Goal: Contribute content

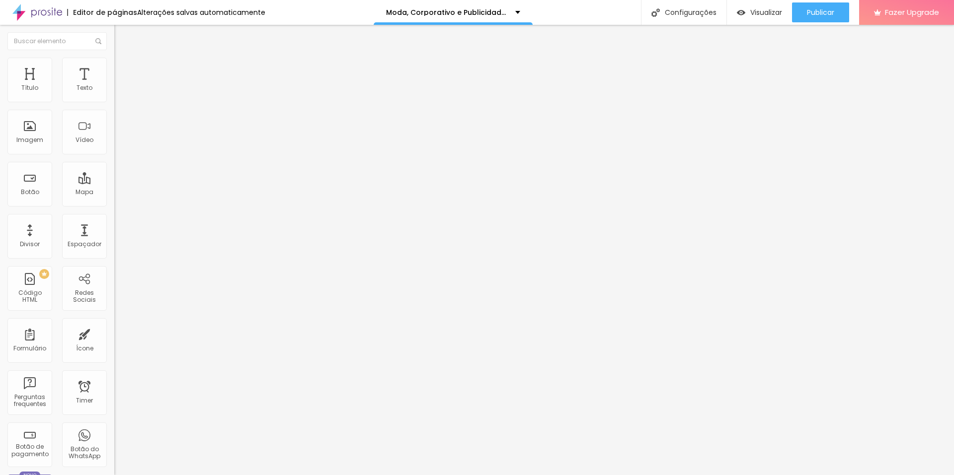
click at [114, 85] on img at bounding box center [117, 82] width 6 height 6
drag, startPoint x: 323, startPoint y: 178, endPoint x: 678, endPoint y: 176, distance: 355.1
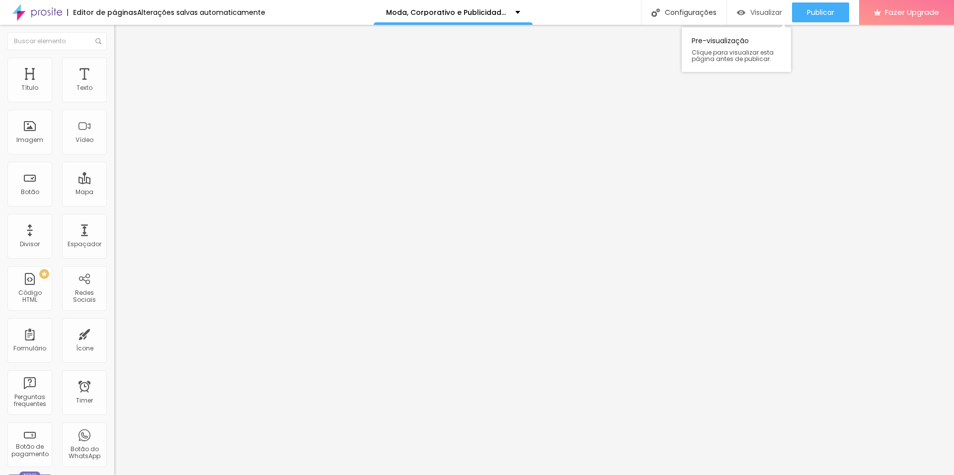
click at [758, 10] on span "Visualizar" at bounding box center [766, 12] width 32 height 8
click at [114, 85] on img at bounding box center [117, 82] width 6 height 6
drag, startPoint x: 323, startPoint y: 215, endPoint x: 664, endPoint y: 214, distance: 341.2
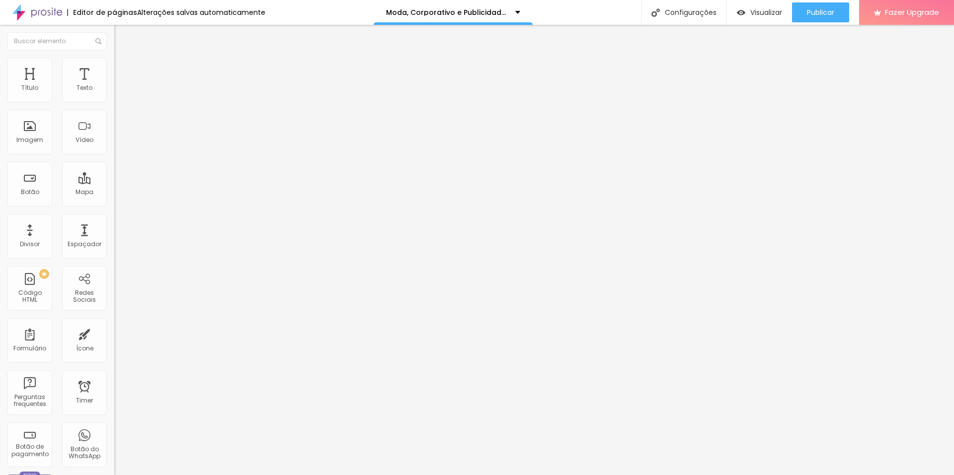
drag, startPoint x: 448, startPoint y: 178, endPoint x: 612, endPoint y: 180, distance: 163.9
click at [811, 17] on div "Publicar" at bounding box center [820, 12] width 27 height 20
click at [114, 85] on img at bounding box center [117, 82] width 6 height 6
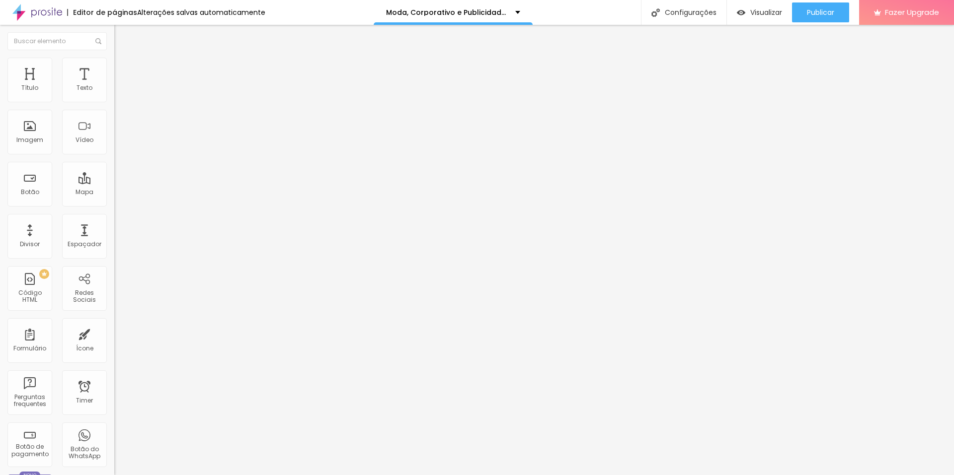
scroll to position [73, 0]
drag, startPoint x: 352, startPoint y: 190, endPoint x: 568, endPoint y: 188, distance: 216.0
drag, startPoint x: 578, startPoint y: 197, endPoint x: 363, endPoint y: 196, distance: 215.0
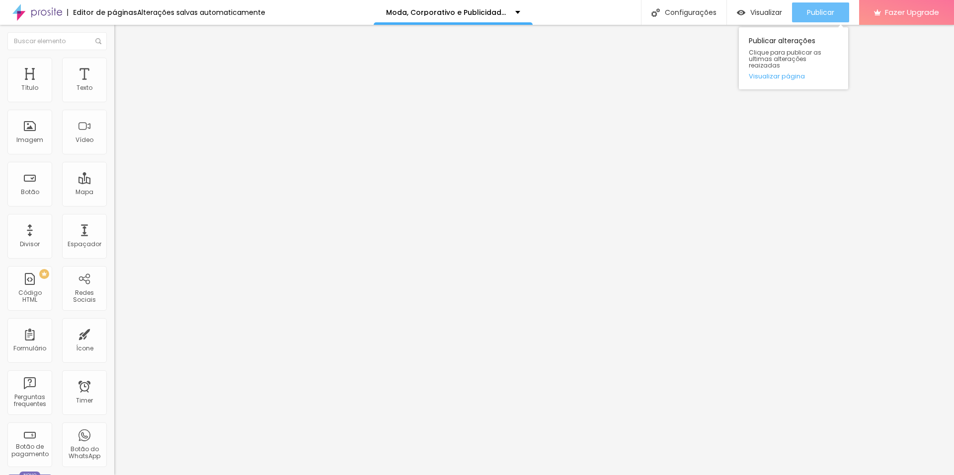
click at [820, 19] on div "Publicar" at bounding box center [820, 12] width 27 height 20
drag, startPoint x: 822, startPoint y: 10, endPoint x: 812, endPoint y: 12, distance: 10.1
click at [822, 10] on span "Publicar" at bounding box center [820, 12] width 27 height 8
click at [114, 85] on img at bounding box center [117, 82] width 6 height 6
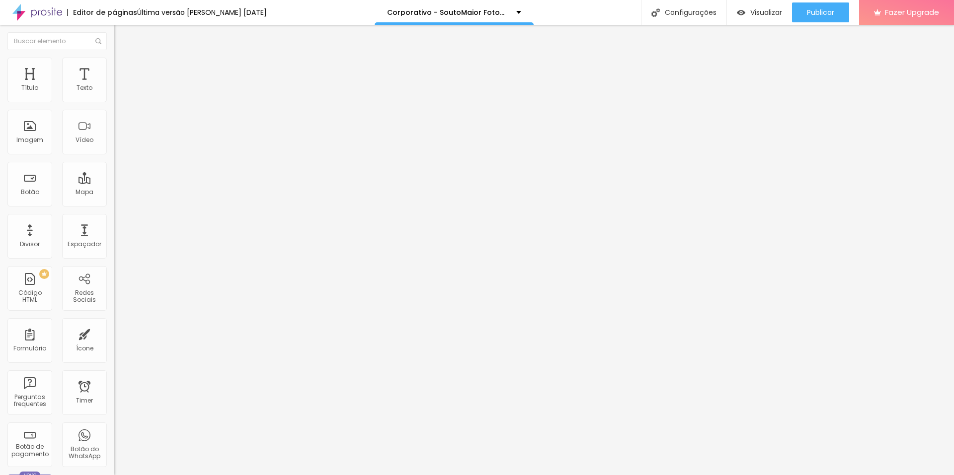
drag, startPoint x: 323, startPoint y: 253, endPoint x: 669, endPoint y: 254, distance: 346.1
drag, startPoint x: 399, startPoint y: 253, endPoint x: 614, endPoint y: 250, distance: 215.6
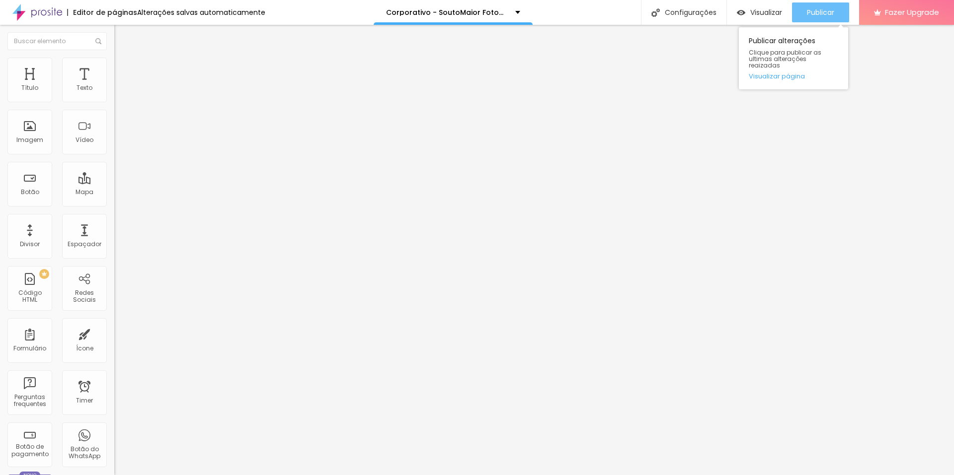
click at [808, 10] on span "Publicar" at bounding box center [820, 12] width 27 height 8
click at [114, 85] on img at bounding box center [117, 82] width 6 height 6
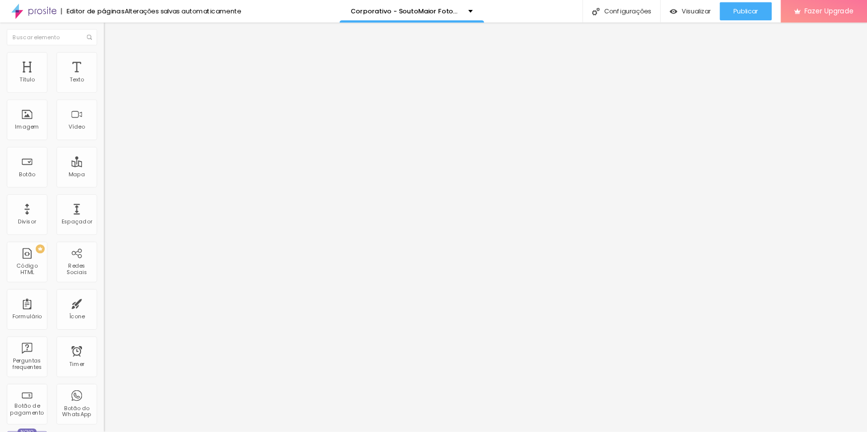
scroll to position [50, 0]
drag, startPoint x: 354, startPoint y: 205, endPoint x: 568, endPoint y: 203, distance: 214.0
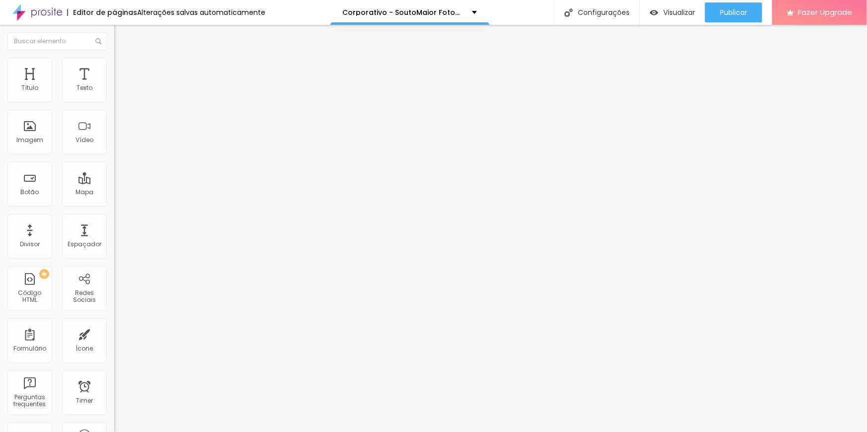
scroll to position [784, 0]
drag, startPoint x: 318, startPoint y: 186, endPoint x: 534, endPoint y: 188, distance: 216.0
click at [728, 16] on span "Publicar" at bounding box center [733, 12] width 27 height 8
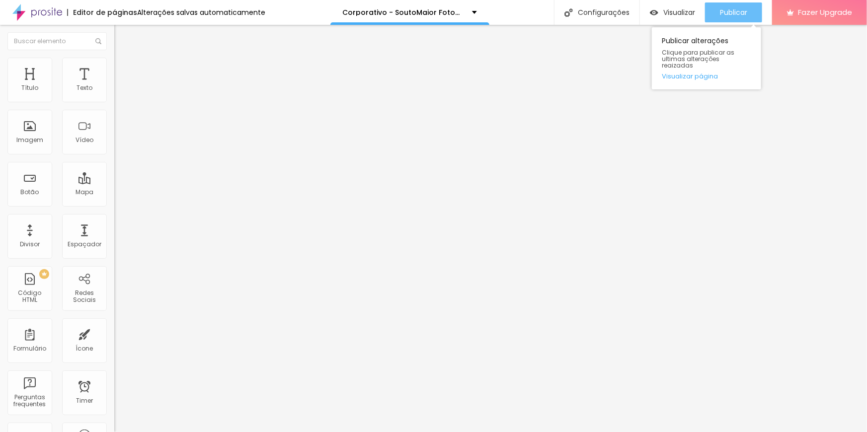
click at [734, 10] on span "Publicar" at bounding box center [733, 12] width 27 height 8
